Goal: Transaction & Acquisition: Book appointment/travel/reservation

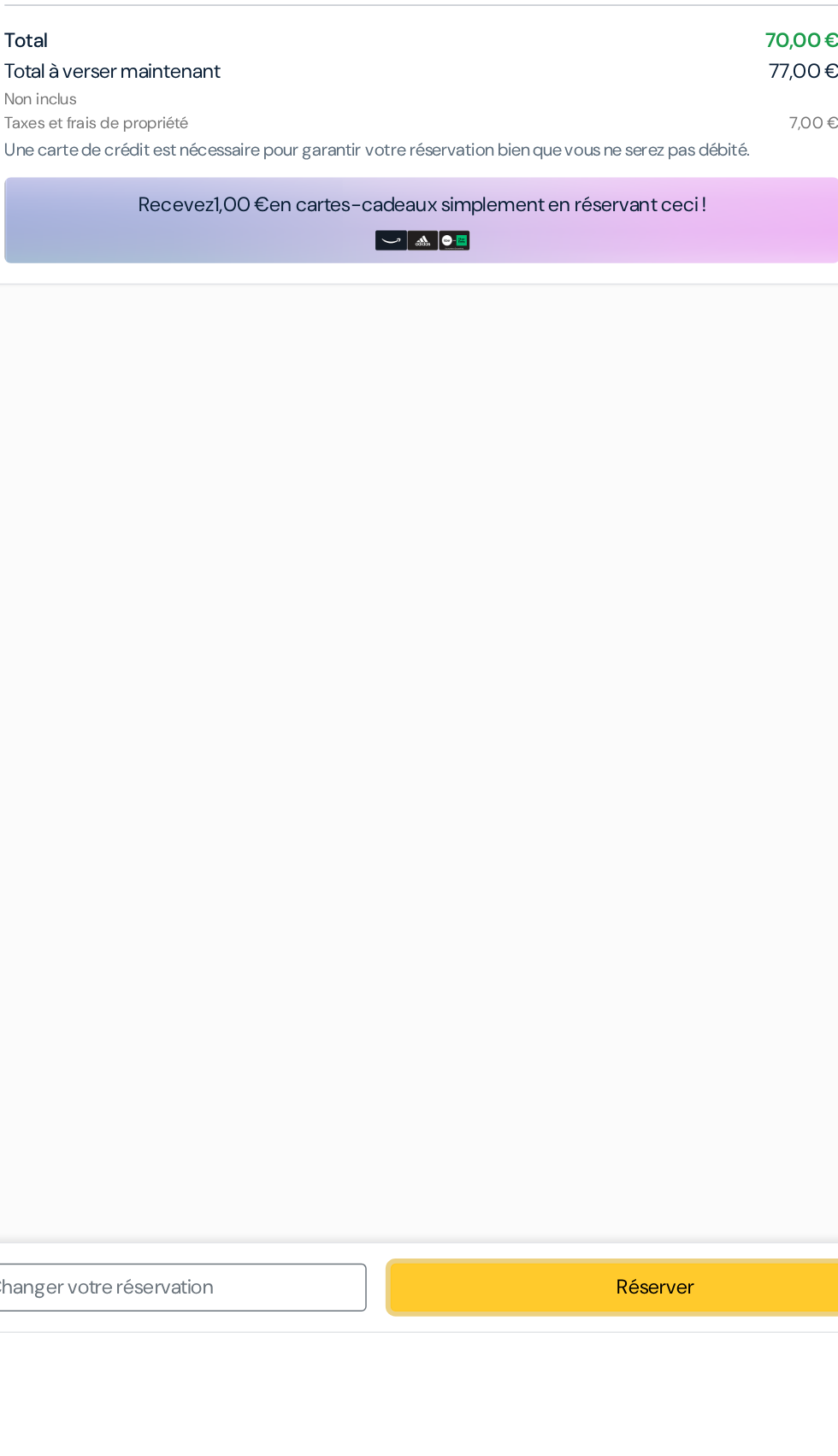
click at [585, 1442] on link "Réserver" at bounding box center [577, 1425] width 360 height 33
